Goal: Task Accomplishment & Management: Use online tool/utility

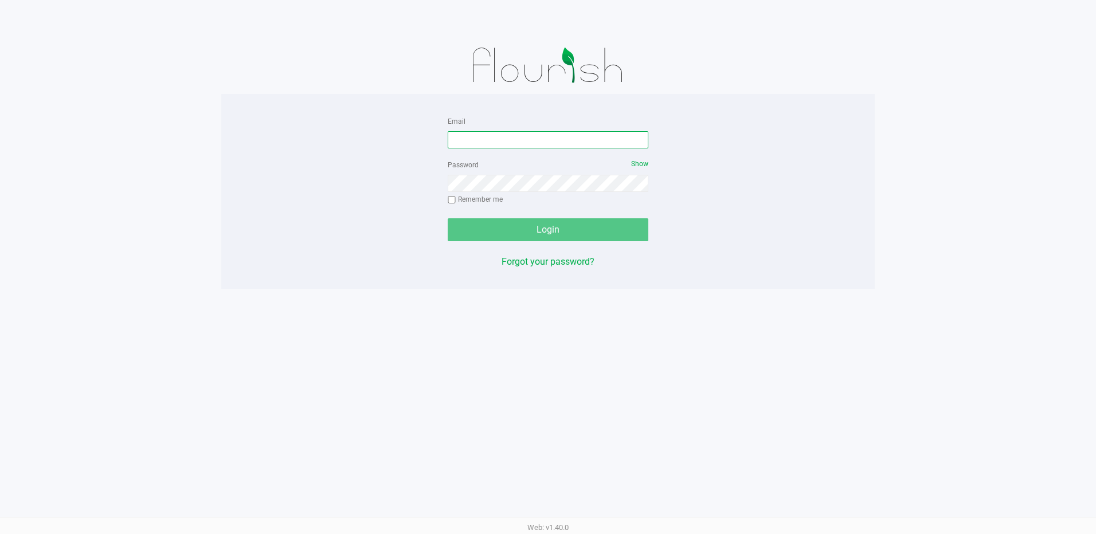
click at [471, 140] on input "Email" at bounding box center [548, 139] width 201 height 17
type input "[EMAIL_ADDRESS][DOMAIN_NAME]"
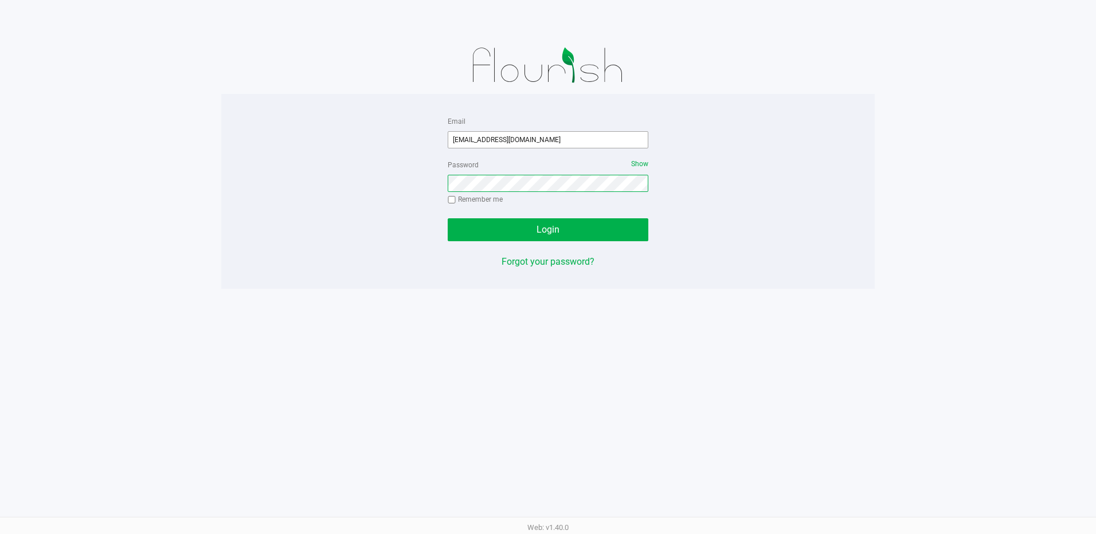
click at [448, 218] on button "Login" at bounding box center [548, 229] width 201 height 23
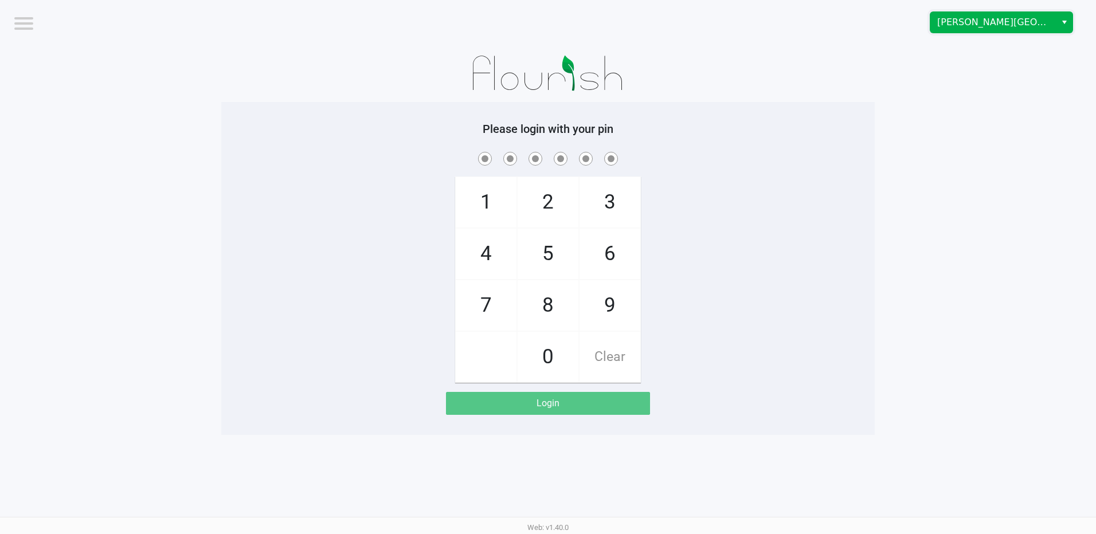
click at [1054, 24] on span "[PERSON_NAME][GEOGRAPHIC_DATA]" at bounding box center [994, 22] width 126 height 21
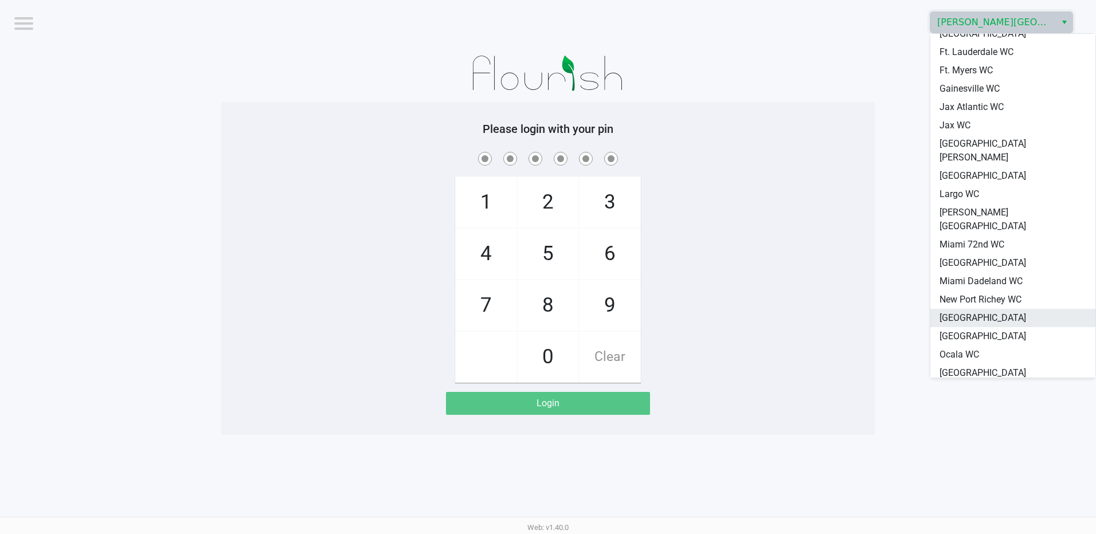
scroll to position [287, 0]
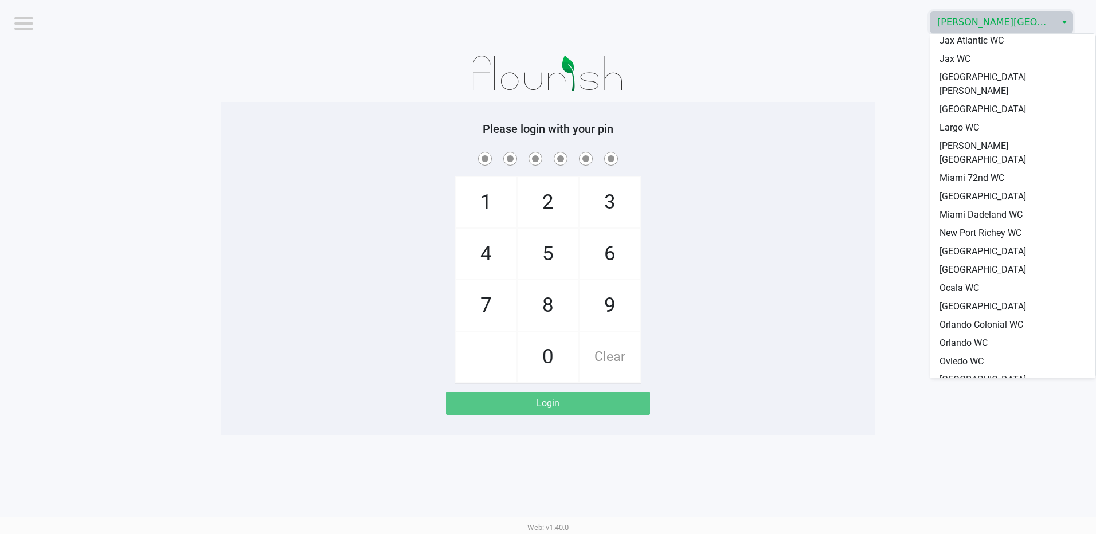
click at [1012, 389] on li "[GEOGRAPHIC_DATA]" at bounding box center [1013, 398] width 165 height 18
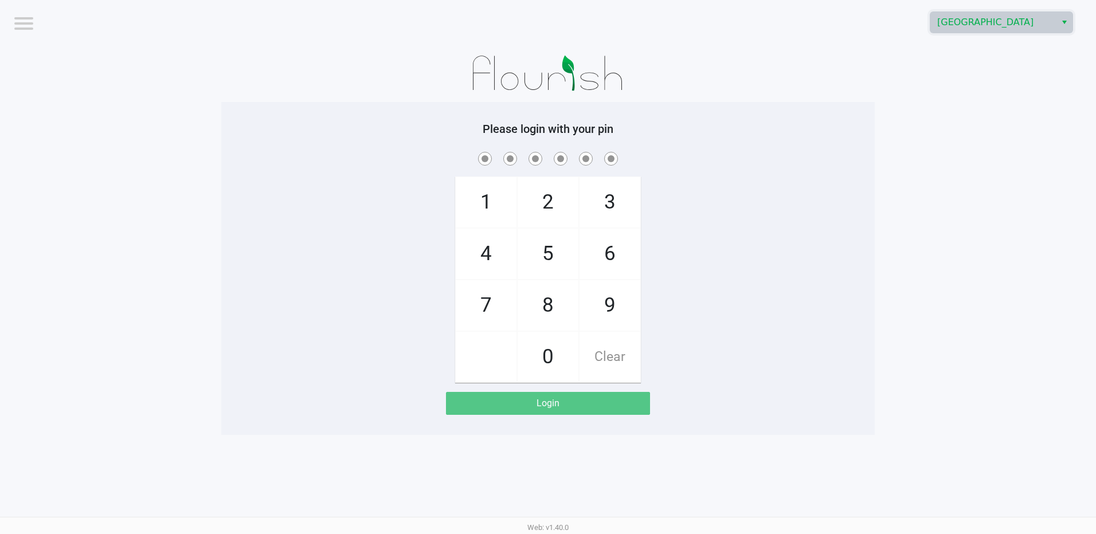
drag, startPoint x: 621, startPoint y: 203, endPoint x: 584, endPoint y: 264, distance: 71.0
click at [621, 203] on span "3" at bounding box center [610, 202] width 61 height 50
checkbox input "true"
click at [492, 304] on span "7" at bounding box center [486, 305] width 61 height 50
checkbox input "true"
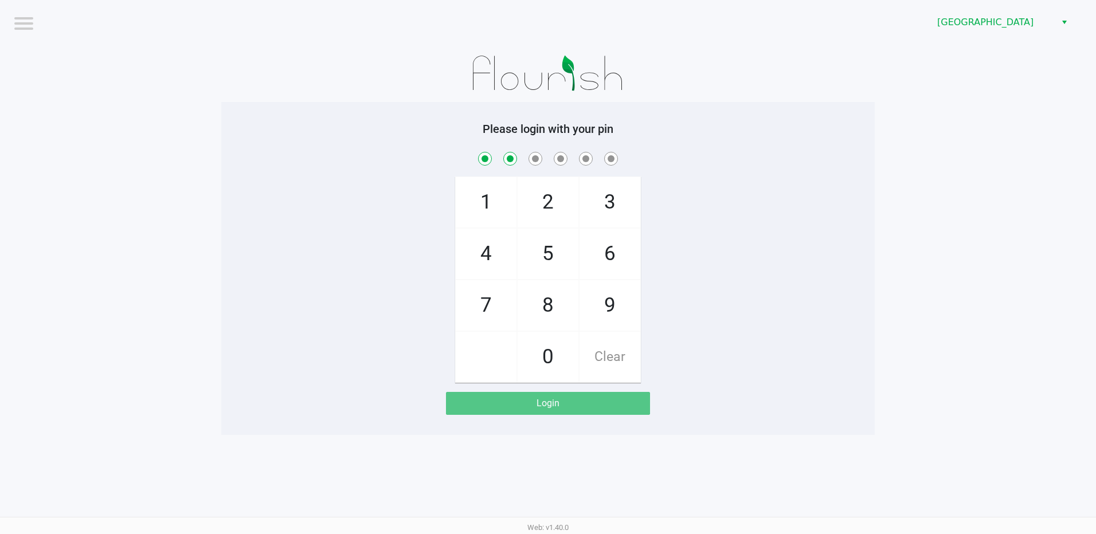
click at [542, 255] on span "5" at bounding box center [548, 254] width 61 height 50
checkbox input "true"
click at [631, 245] on span "6" at bounding box center [610, 254] width 61 height 50
checkbox input "true"
drag, startPoint x: 499, startPoint y: 298, endPoint x: 486, endPoint y: 199, distance: 100.1
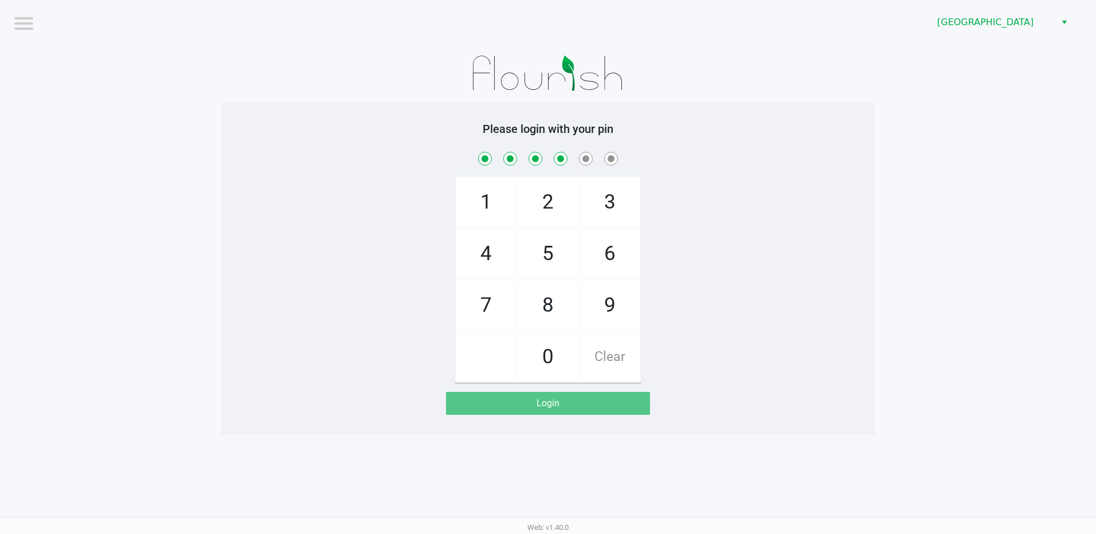
click at [498, 297] on span "7" at bounding box center [486, 305] width 61 height 50
checkbox input "true"
click at [484, 195] on span "1" at bounding box center [486, 202] width 61 height 50
checkbox input "true"
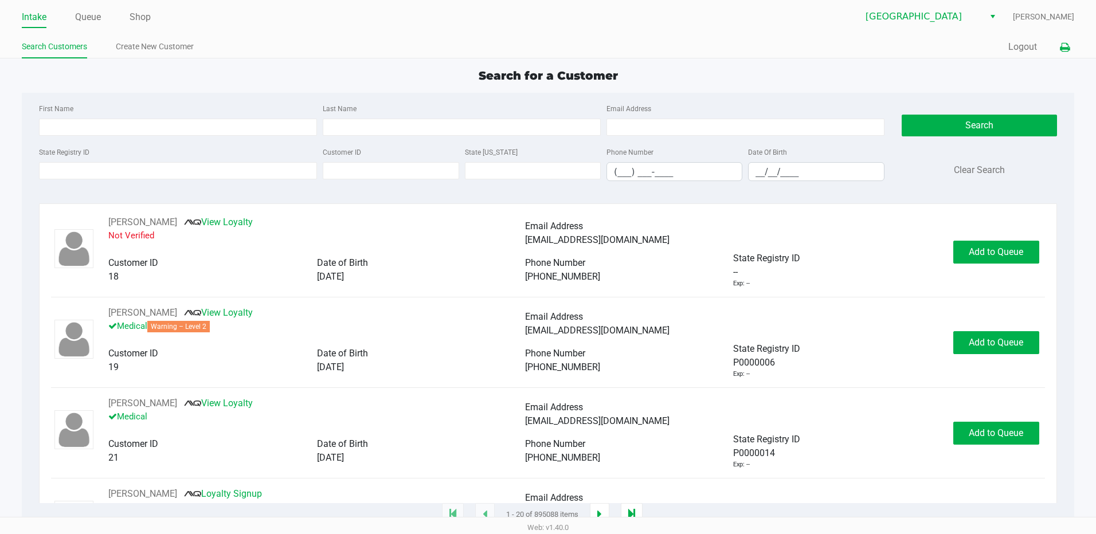
click at [1065, 44] on icon at bounding box center [1065, 48] width 10 height 8
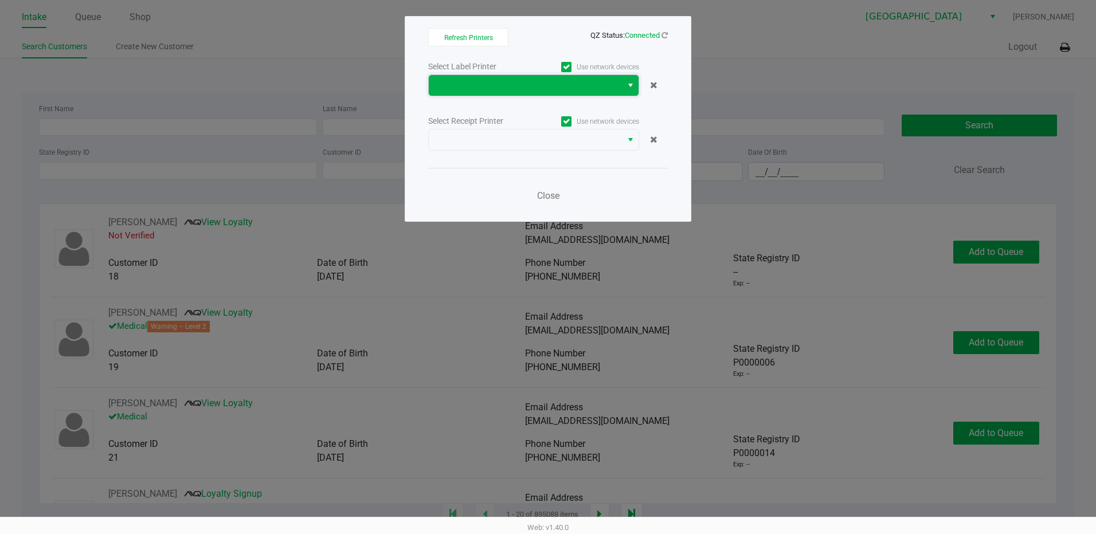
click at [540, 92] on span at bounding box center [525, 85] width 193 height 21
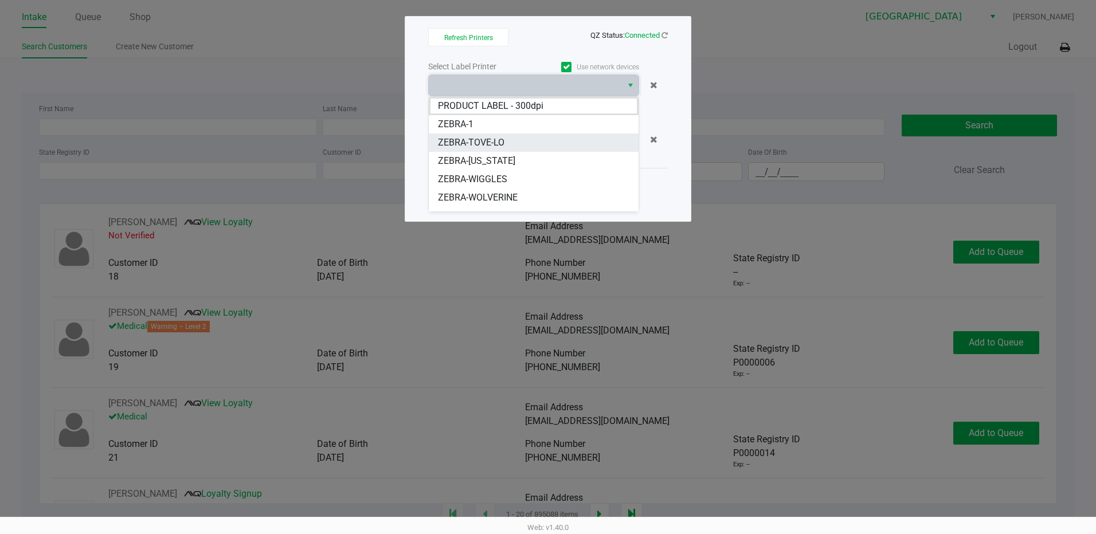
click at [531, 146] on li "ZEBRA-TOVE-LO" at bounding box center [534, 143] width 210 height 18
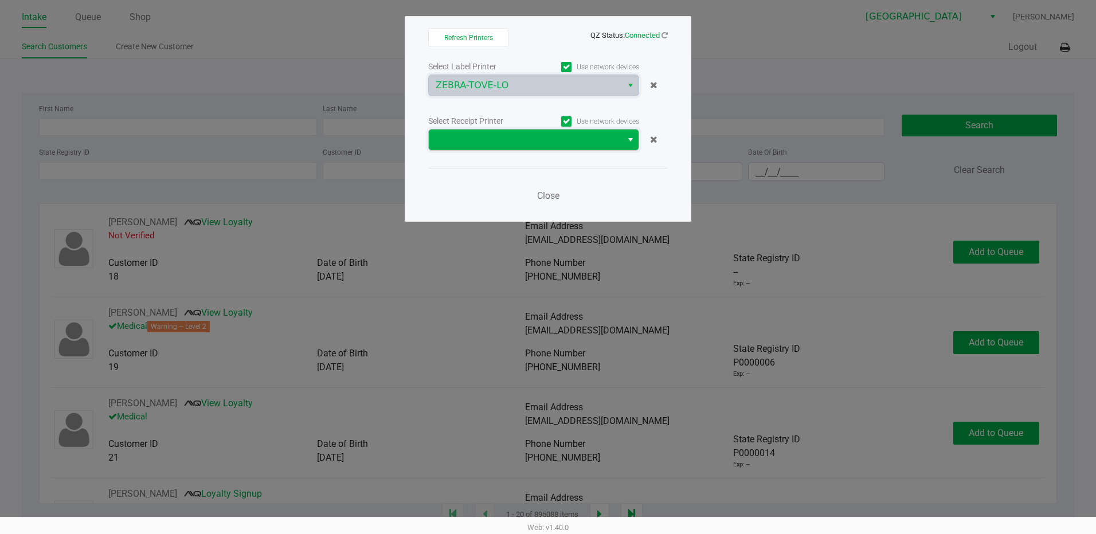
click at [523, 136] on span at bounding box center [525, 140] width 179 height 14
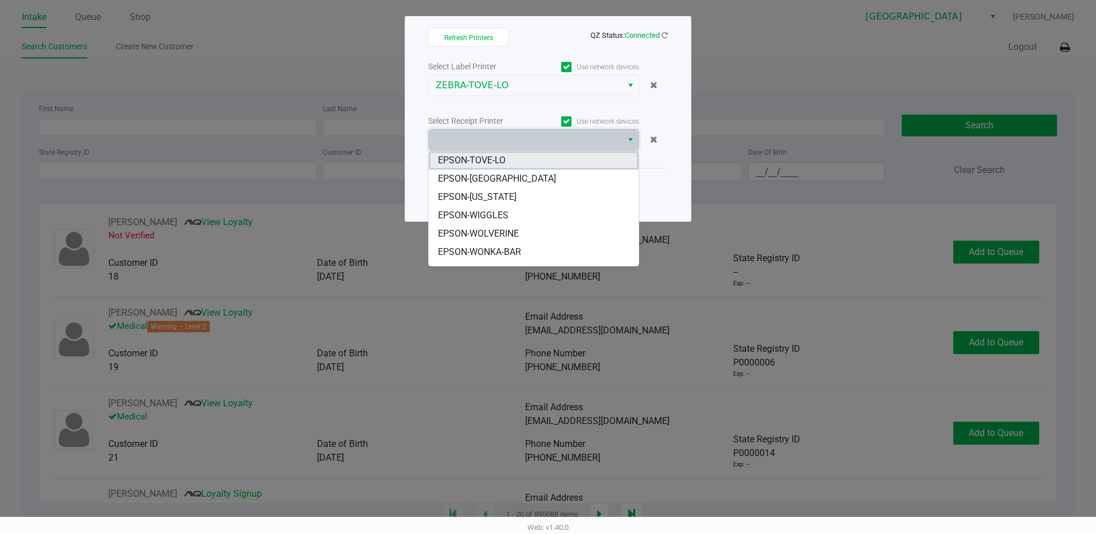
click at [505, 162] on span "EPSON-TOVE-LO" at bounding box center [472, 161] width 68 height 14
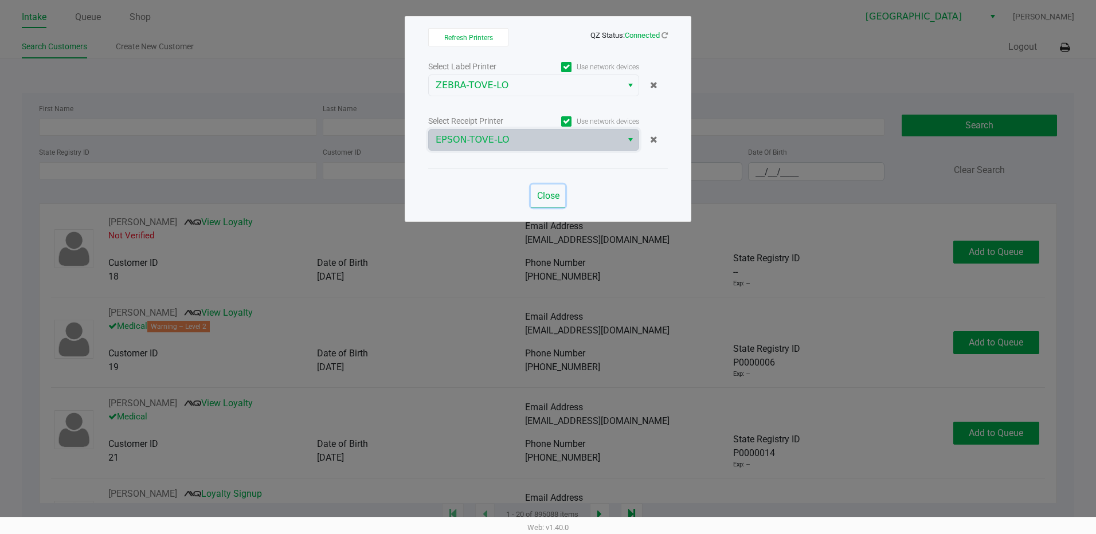
click at [557, 198] on span "Close" at bounding box center [548, 195] width 22 height 11
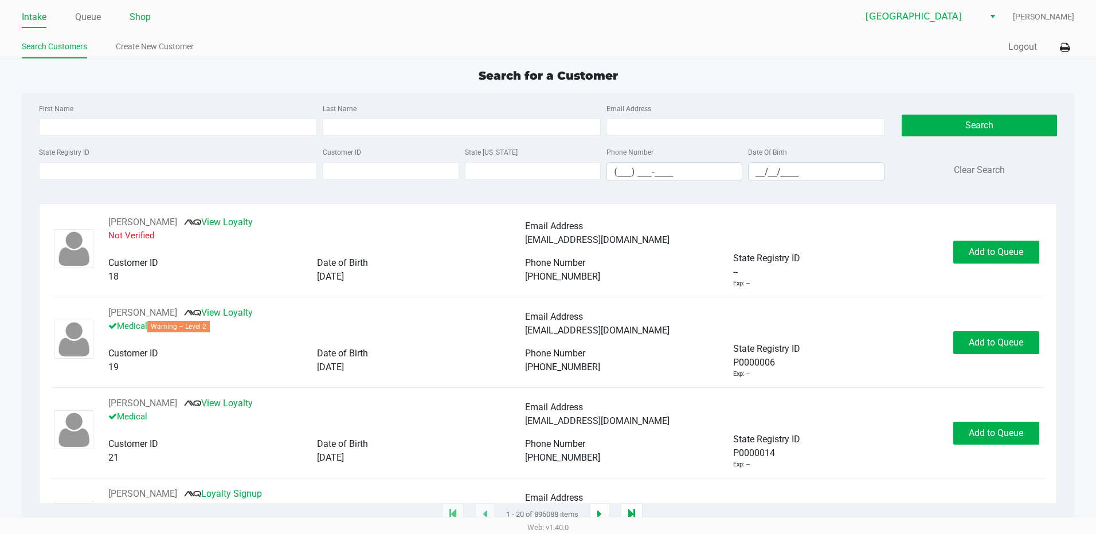
click at [136, 19] on link "Shop" at bounding box center [140, 17] width 21 height 16
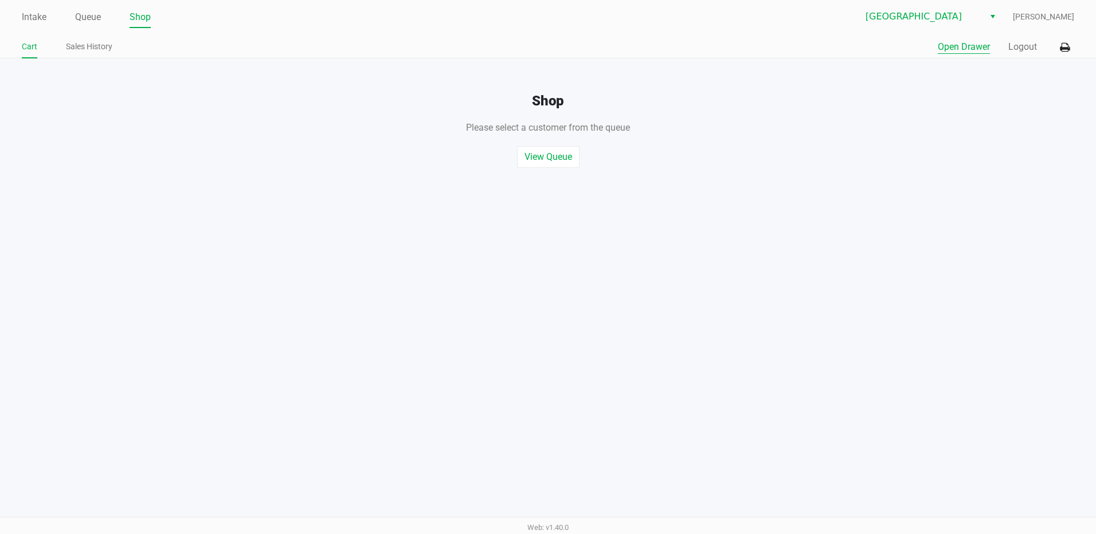
click at [966, 53] on button "Open Drawer" at bounding box center [964, 47] width 52 height 14
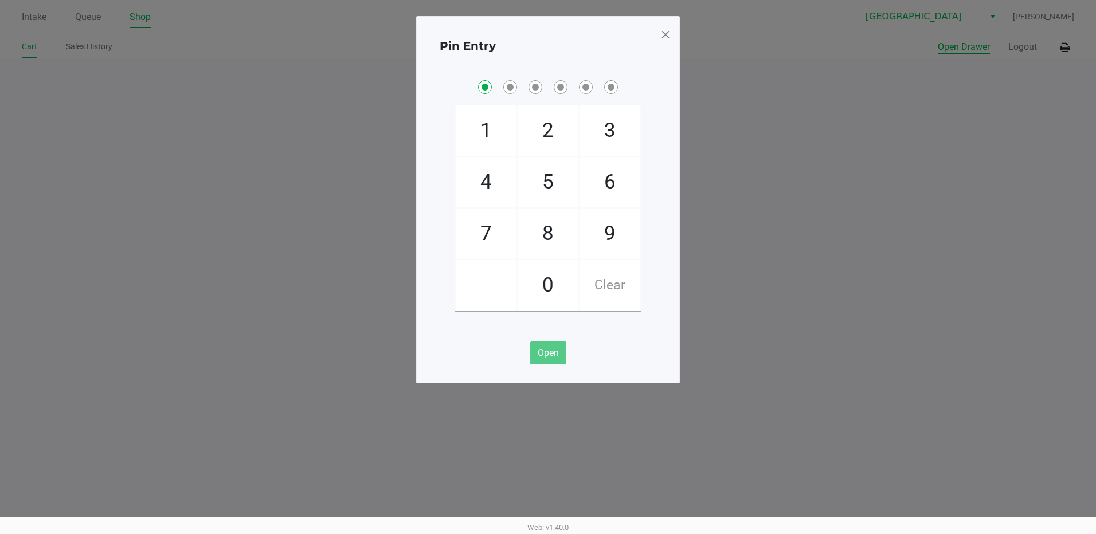
checkbox input "true"
checkbox input "false"
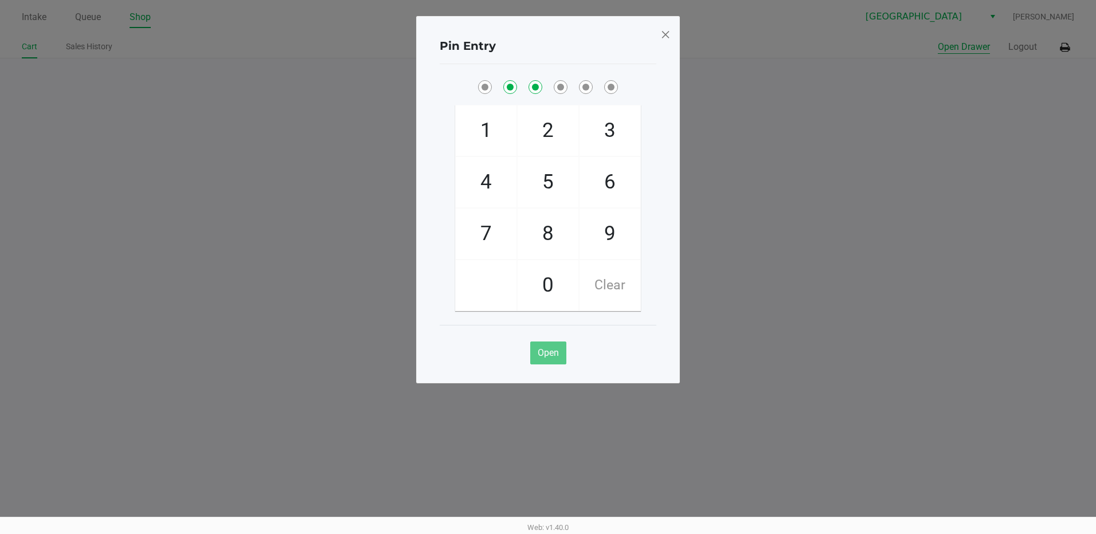
checkbox input "false"
checkbox input "true"
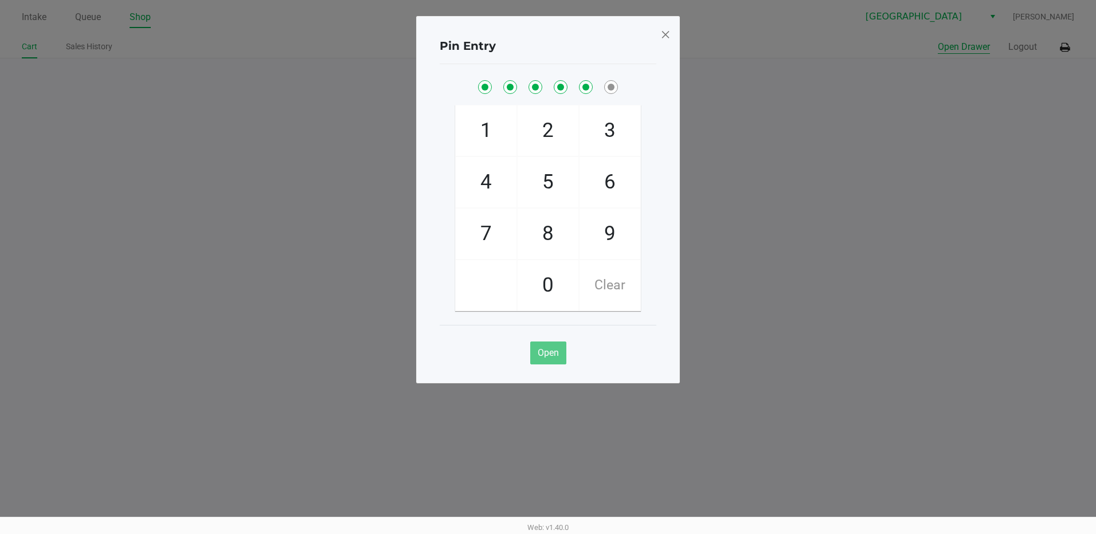
checkbox input "true"
